Goal: Check status: Check status

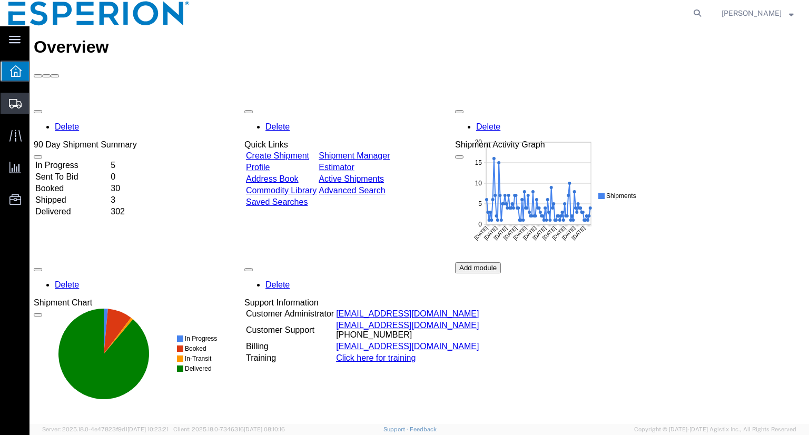
click at [0, 0] on span "Shipment Manager" at bounding box center [0, 0] width 0 height 0
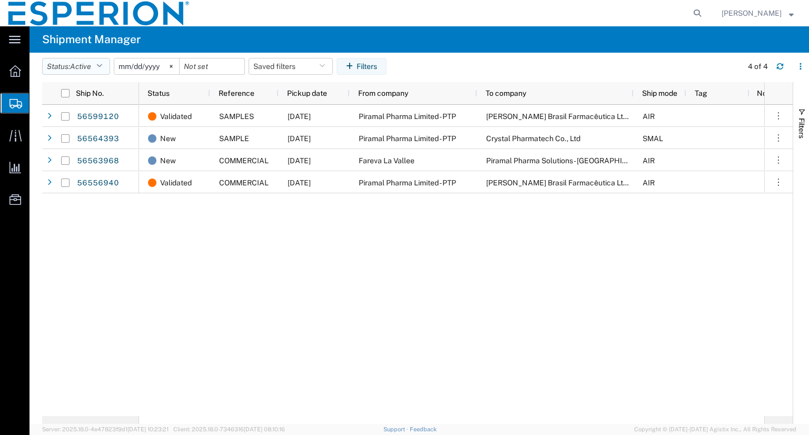
click at [106, 69] on button "Status: Active" at bounding box center [76, 66] width 68 height 17
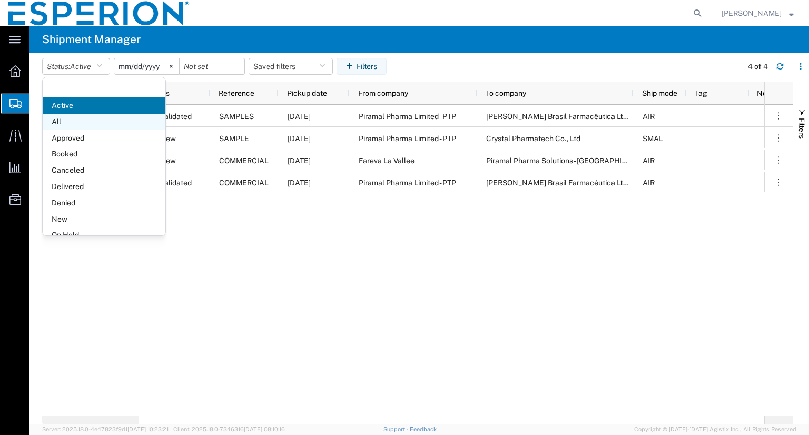
click at [76, 119] on span "All" at bounding box center [104, 122] width 123 height 16
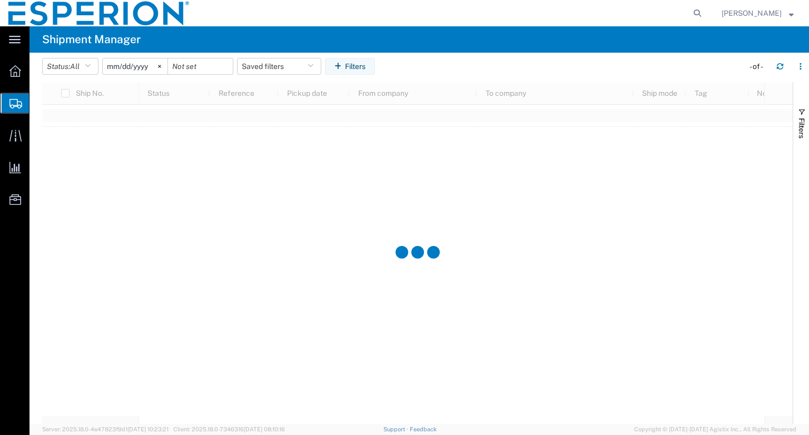
click at [119, 70] on input "[DATE]" at bounding box center [135, 66] width 65 height 16
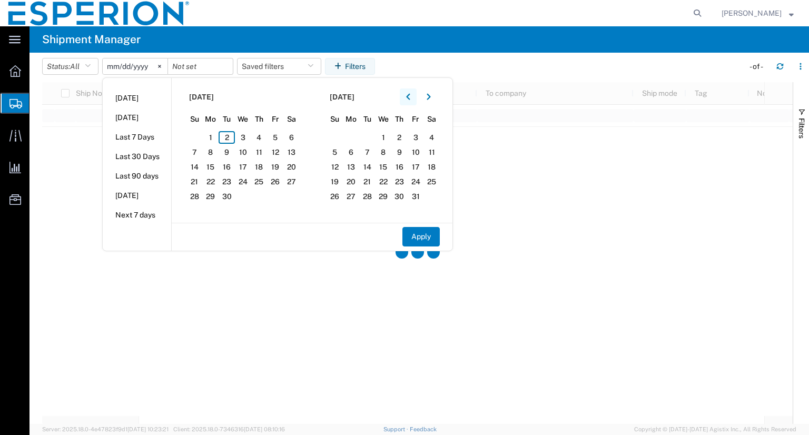
click at [410, 96] on icon "button" at bounding box center [408, 96] width 4 height 7
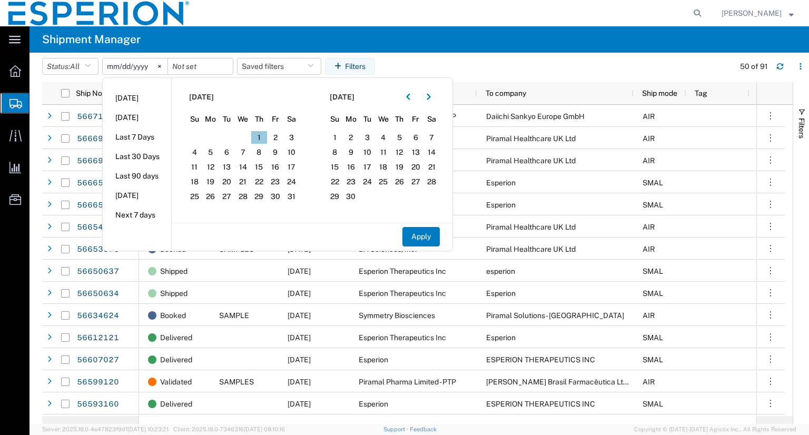
click at [260, 139] on span "1" at bounding box center [259, 137] width 16 height 13
click at [431, 97] on icon "button" at bounding box center [429, 97] width 4 height 6
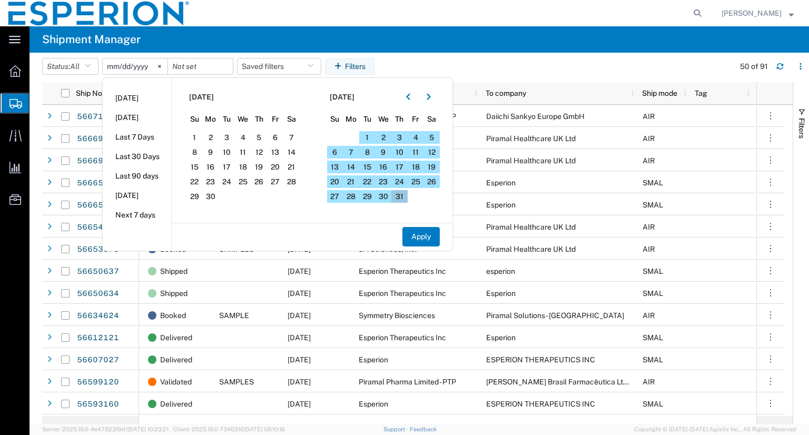
click at [405, 193] on span "31" at bounding box center [400, 196] width 16 height 13
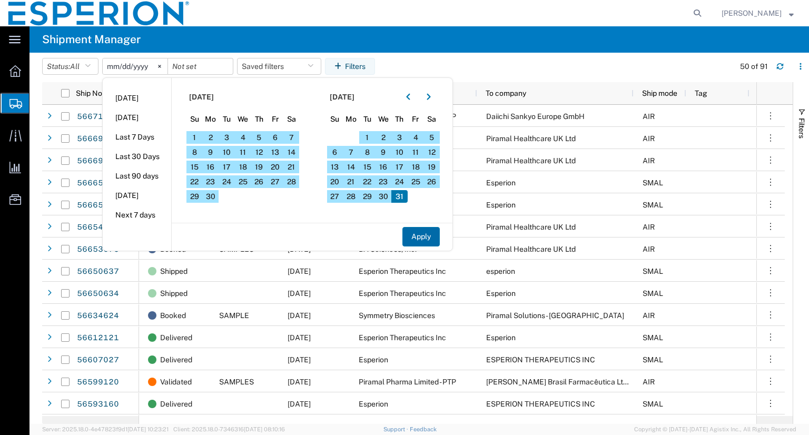
click at [414, 234] on button "Apply" at bounding box center [421, 236] width 37 height 19
type input "[DATE]"
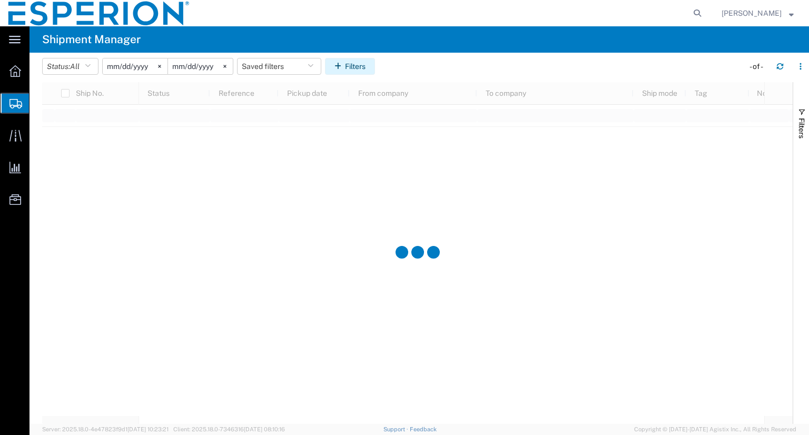
click at [354, 61] on button "Filters" at bounding box center [350, 66] width 50 height 17
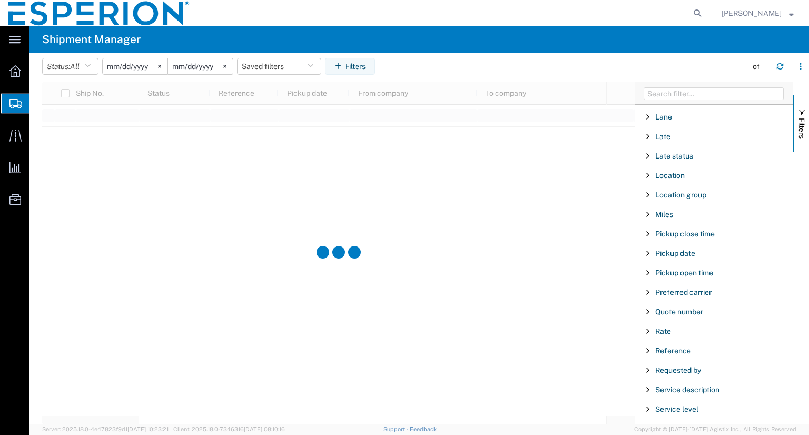
scroll to position [823, 0]
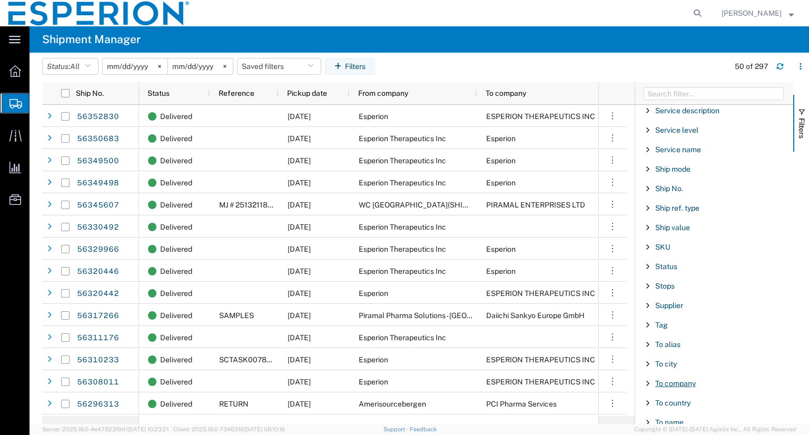
click at [686, 379] on span "To company" at bounding box center [676, 383] width 41 height 8
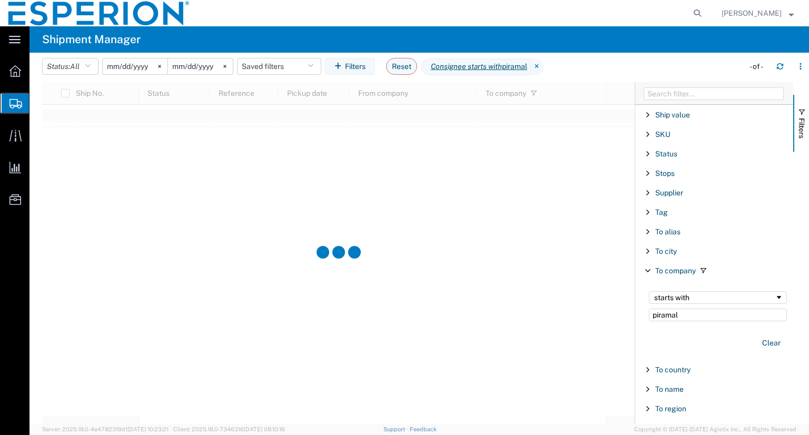
scroll to position [942, 0]
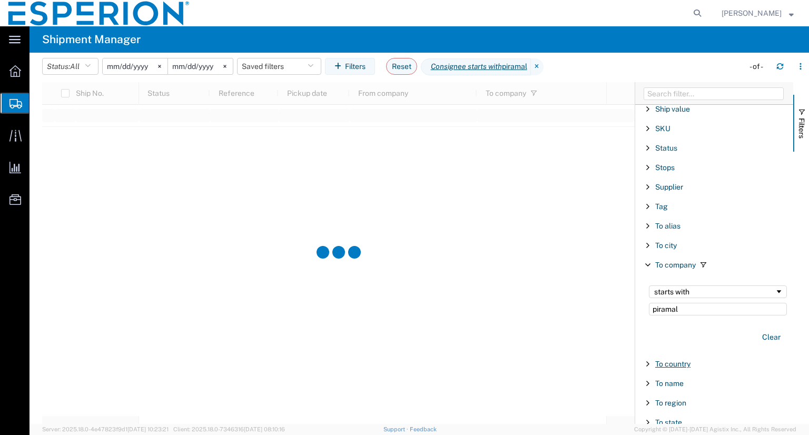
type input "piramal"
click at [668, 360] on span "To country" at bounding box center [673, 364] width 35 height 8
click at [701, 410] on input "Filter List 66 Filters" at bounding box center [718, 418] width 138 height 17
type input "u"
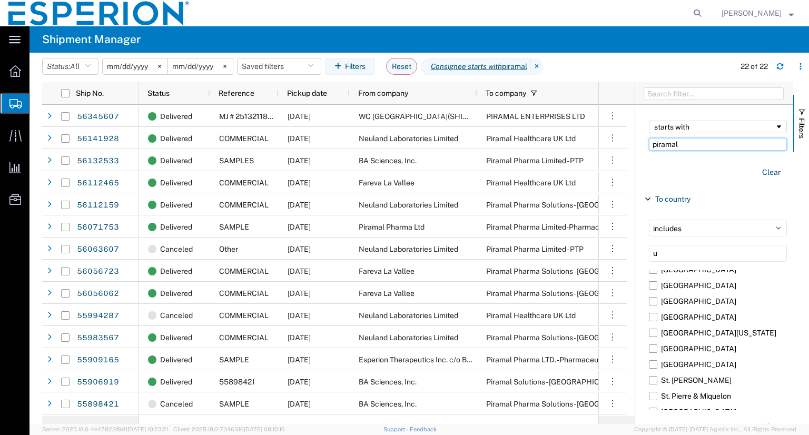
scroll to position [1089, 0]
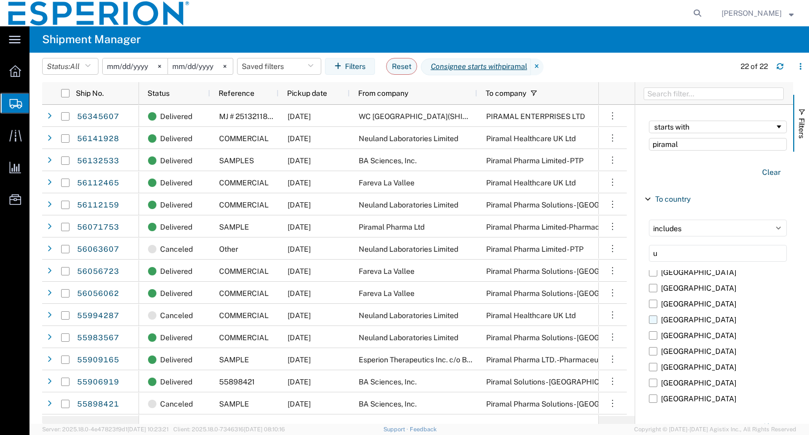
click at [654, 328] on label "[GEOGRAPHIC_DATA]" at bounding box center [718, 320] width 138 height 16
click at [0, 0] on input "[GEOGRAPHIC_DATA]" at bounding box center [0, 0] width 0 height 0
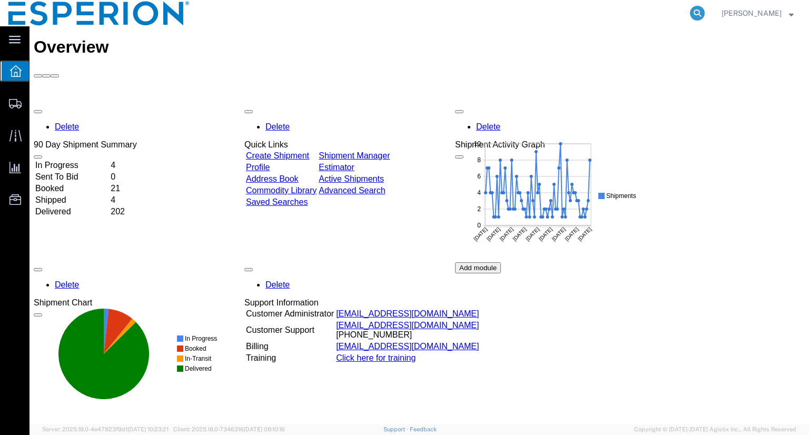
click at [705, 14] on icon at bounding box center [697, 13] width 15 height 15
click at [530, 19] on input "56141" at bounding box center [530, 13] width 320 height 25
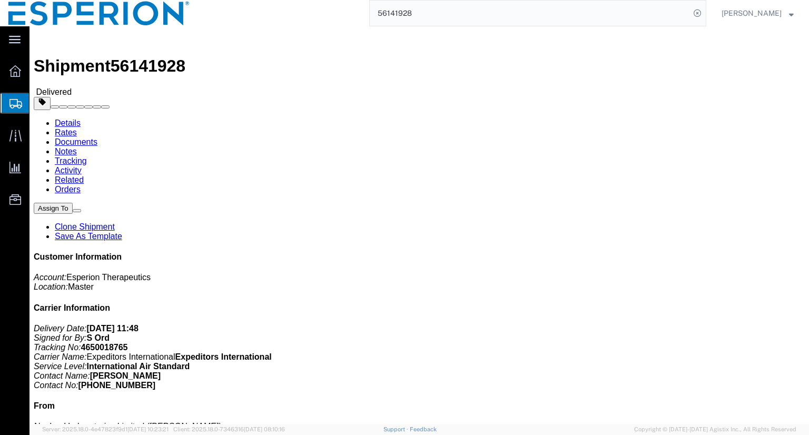
click link "Tracking"
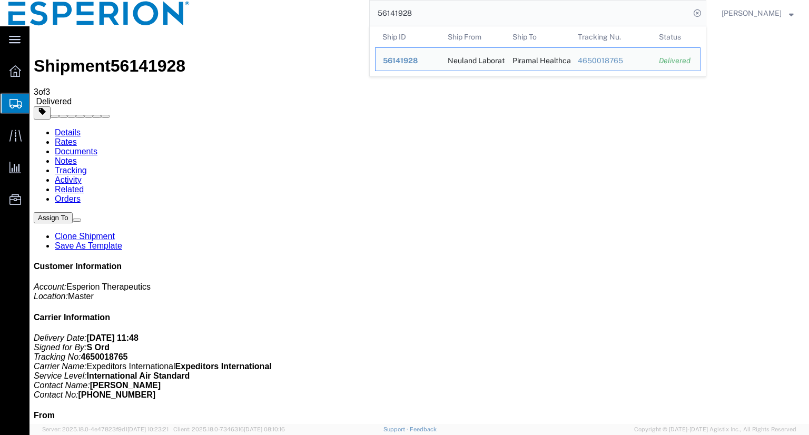
drag, startPoint x: 445, startPoint y: 10, endPoint x: 341, endPoint y: 1, distance: 103.7
click at [341, 1] on div "56141928 Ship ID Ship From Ship To Tracking Nu. Status Ship ID 56141928 Ship Fr…" at bounding box center [452, 13] width 508 height 26
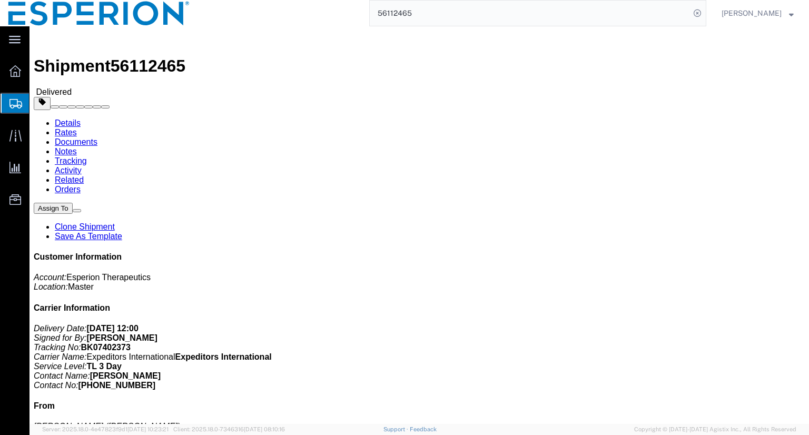
click link "Tracking"
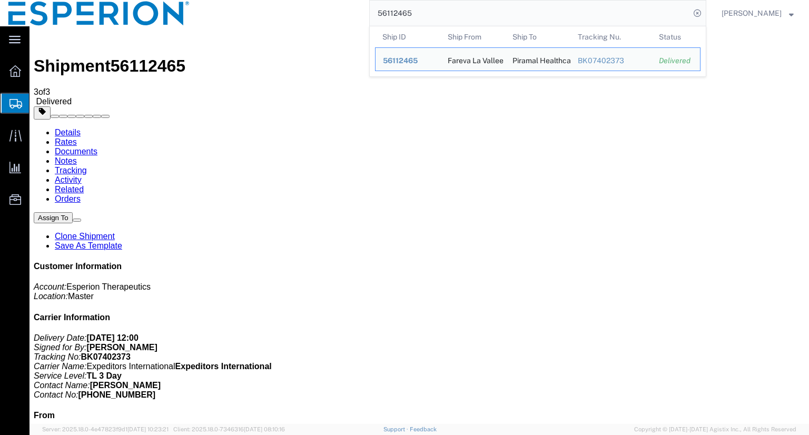
drag, startPoint x: 434, startPoint y: 15, endPoint x: 343, endPoint y: 18, distance: 91.2
click at [343, 18] on div "56112465 Ship ID Ship From Ship To Tracking Nu. Status Ship ID 56112465 Ship Fr…" at bounding box center [452, 13] width 508 height 26
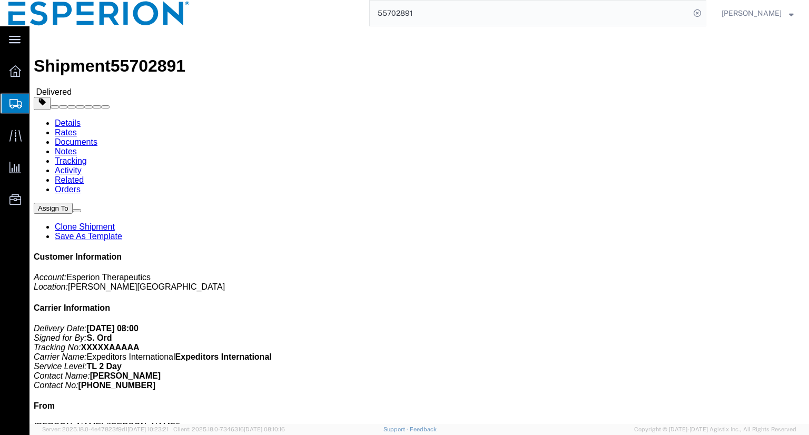
click link "Tracking"
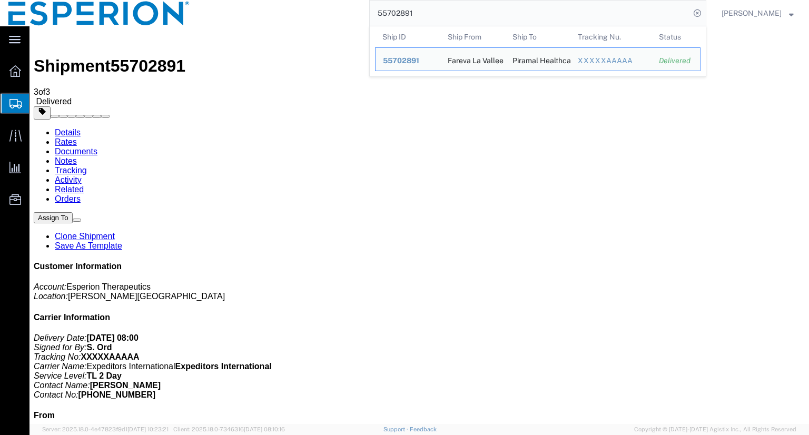
click at [445, 12] on input "55702891" at bounding box center [530, 13] width 320 height 25
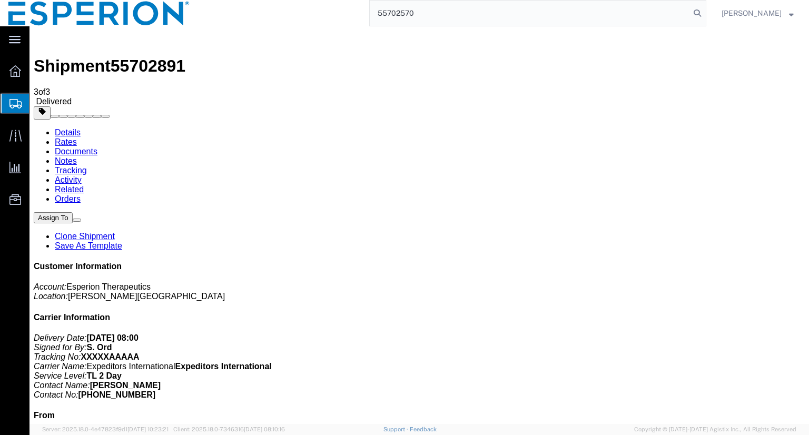
type input "55702570"
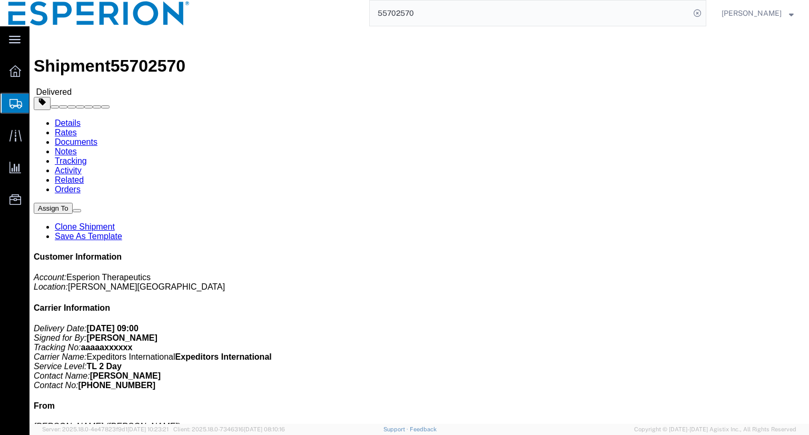
drag, startPoint x: 224, startPoint y: 63, endPoint x: 195, endPoint y: 36, distance: 39.6
click link "Tracking"
